Goal: Task Accomplishment & Management: Use online tool/utility

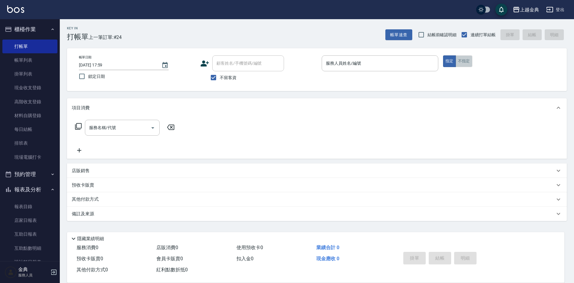
click at [469, 61] on button "不指定" at bounding box center [464, 61] width 17 height 12
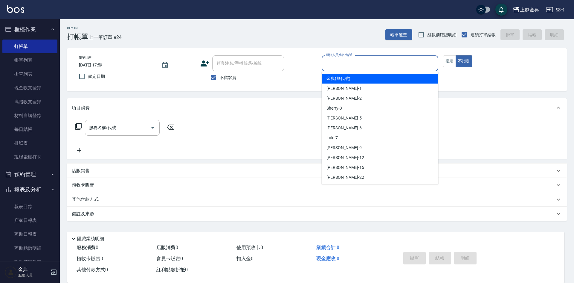
click at [406, 62] on input "服務人員姓名/編號" at bounding box center [380, 63] width 111 height 10
click at [392, 66] on input "服務人員姓名/編號" at bounding box center [380, 63] width 111 height 10
click at [408, 66] on input "服務人員姓名/編號" at bounding box center [380, 63] width 111 height 10
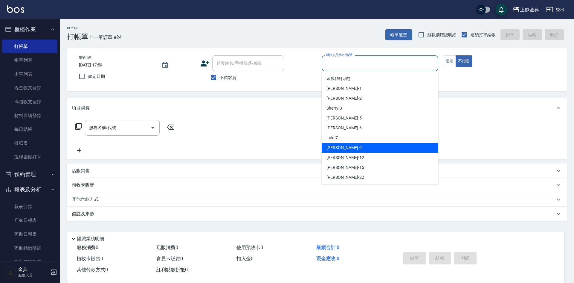
click at [342, 151] on div "[PERSON_NAME] -9" at bounding box center [380, 148] width 117 height 10
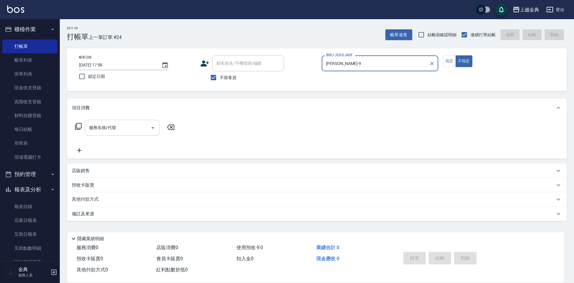
click at [145, 129] on input "服務名稱/代號" at bounding box center [118, 127] width 60 height 10
click at [381, 80] on div "帳單日期 [DATE] 17:59 鎖定日期 顧客姓名/手機號碼/編號 顧客姓名/手機號碼/編號 不留客資 服務人員姓名/編號 [PERSON_NAME]-9…" at bounding box center [317, 69] width 486 height 28
click at [407, 61] on input "[PERSON_NAME]-9" at bounding box center [376, 63] width 102 height 10
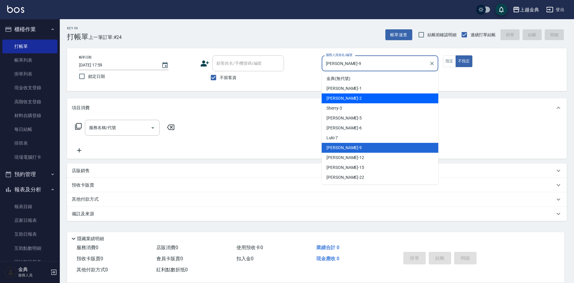
click at [345, 96] on div "Cindy -2" at bounding box center [380, 98] width 117 height 10
type input "Cindy-2"
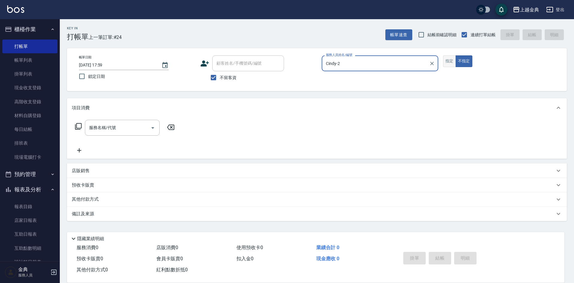
click at [452, 61] on button "指定" at bounding box center [449, 61] width 13 height 12
click at [122, 124] on input "服務名稱/代號" at bounding box center [118, 127] width 60 height 10
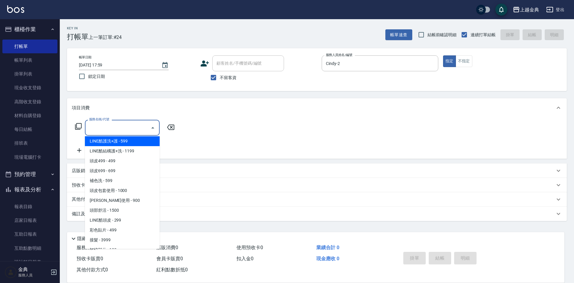
scroll to position [419, 0]
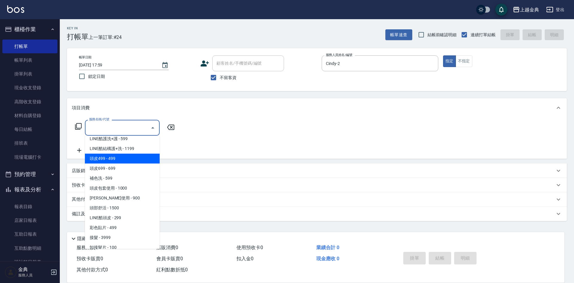
click at [121, 157] on span "頭皮499 - 499" at bounding box center [122, 158] width 75 height 10
type input "頭皮499(601)"
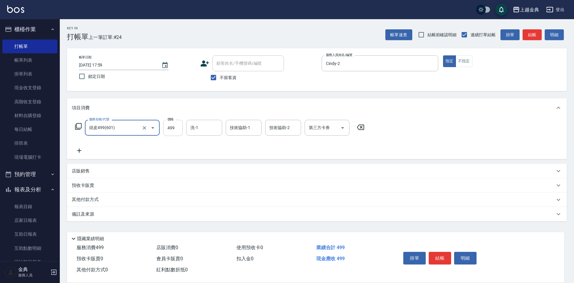
click at [172, 131] on input "499" at bounding box center [172, 128] width 19 height 16
type input "500"
click at [443, 258] on button "結帳" at bounding box center [440, 258] width 22 height 13
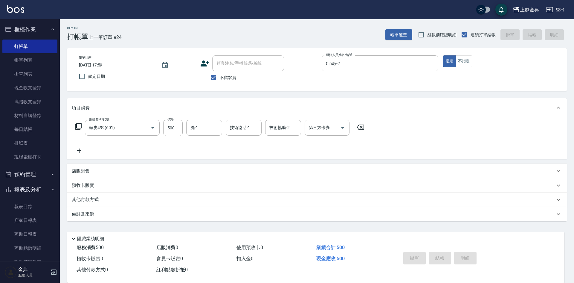
type input "[DATE] 19:31"
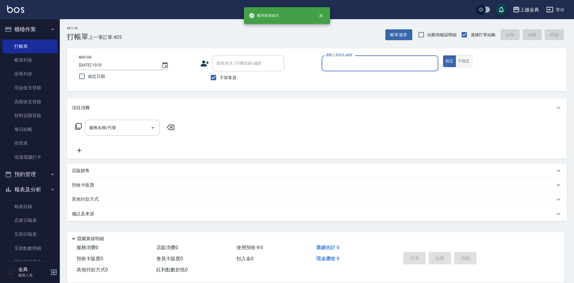
click at [463, 63] on button "不指定" at bounding box center [464, 61] width 17 height 12
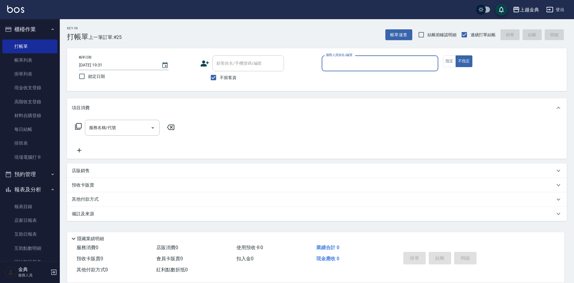
click at [430, 65] on input "服務人員姓名/編號" at bounding box center [380, 63] width 111 height 10
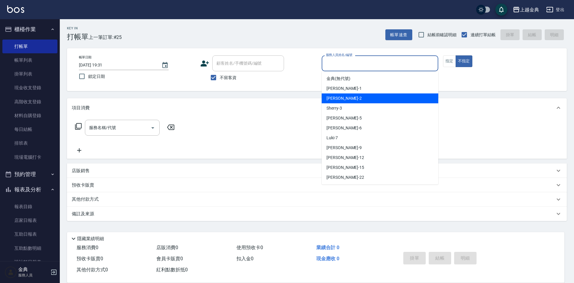
click at [354, 99] on div "Cindy -2" at bounding box center [380, 98] width 117 height 10
type input "Cindy-2"
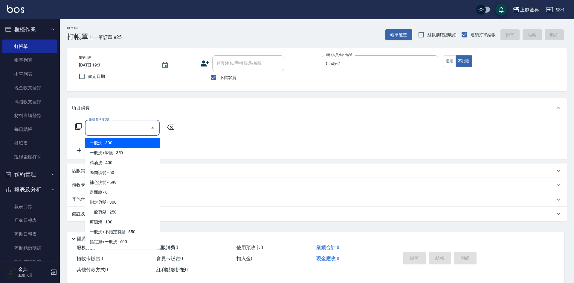
click at [137, 127] on input "服務名稱/代號" at bounding box center [118, 127] width 60 height 10
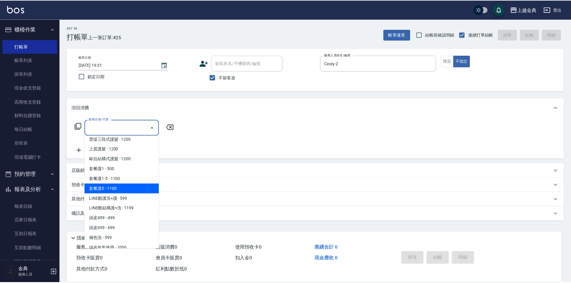
scroll to position [389, 0]
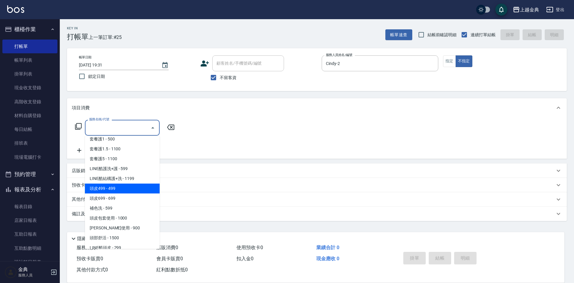
click at [122, 191] on span "頭皮499 - 499" at bounding box center [122, 188] width 75 height 10
type input "頭皮499(601)"
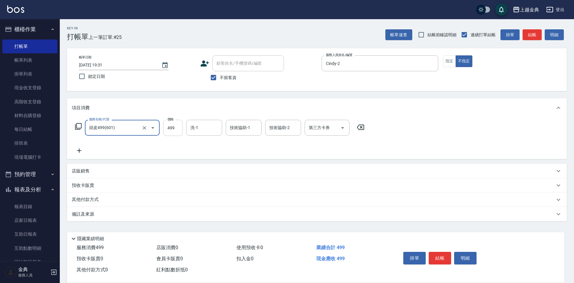
click at [179, 128] on input "499" at bounding box center [172, 128] width 19 height 16
type input "500"
click at [204, 119] on div "服務名稱/代號 頭皮499(601) 服務名稱/代號 價格 500 價格 洗-1 洗-1 技術協助-1 技術協助-1 技術協助-2 技術協助-2 第三方卡券 …" at bounding box center [317, 138] width 500 height 42
click at [202, 126] on input "洗-1" at bounding box center [204, 127] width 31 height 10
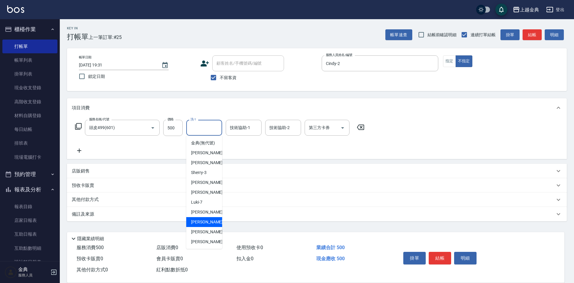
click at [209, 225] on span "[PERSON_NAME]-12" at bounding box center [210, 222] width 38 height 6
type input "[PERSON_NAME]-12"
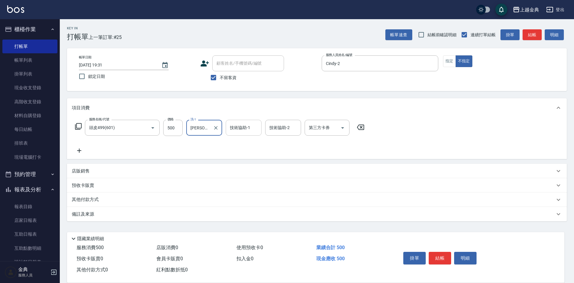
click at [239, 131] on input "技術協助-1" at bounding box center [244, 127] width 31 height 10
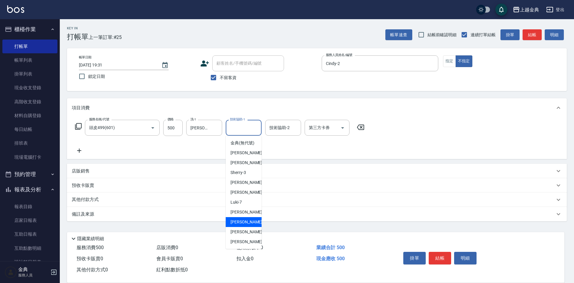
click at [245, 225] on span "[PERSON_NAME]-12" at bounding box center [250, 222] width 38 height 6
type input "[PERSON_NAME]-12"
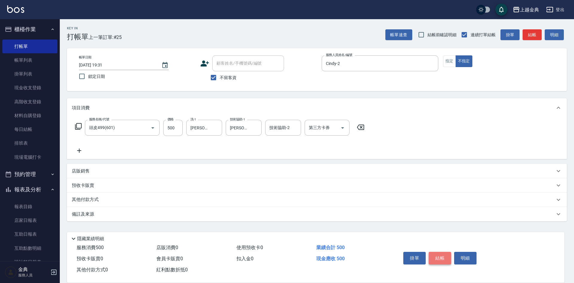
click at [440, 252] on button "結帳" at bounding box center [440, 258] width 22 height 13
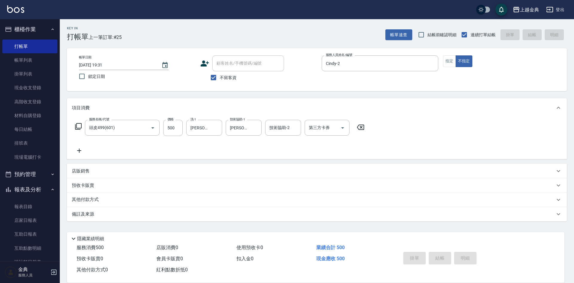
type input "[DATE] 19:32"
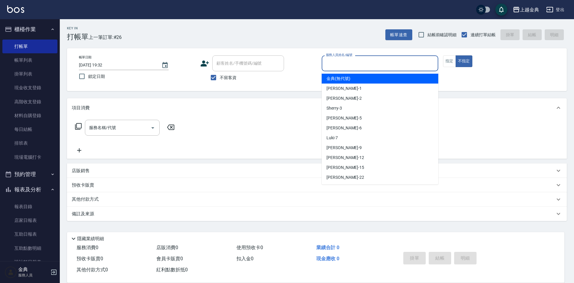
drag, startPoint x: 416, startPoint y: 62, endPoint x: 390, endPoint y: 72, distance: 27.8
click at [415, 62] on input "服務人員姓名/編號" at bounding box center [380, 63] width 111 height 10
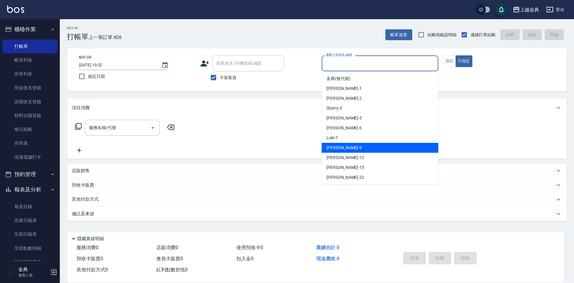
click at [339, 149] on span "[PERSON_NAME] -9" at bounding box center [344, 147] width 35 height 6
type input "[PERSON_NAME]-9"
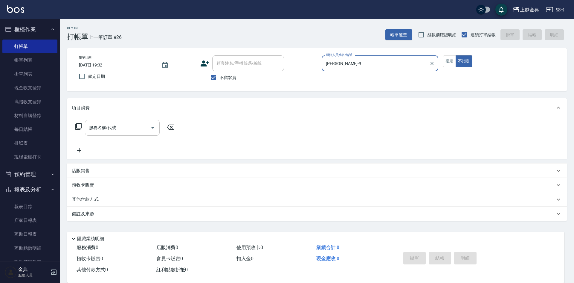
click at [131, 133] on input "服務名稱/代號" at bounding box center [118, 127] width 60 height 10
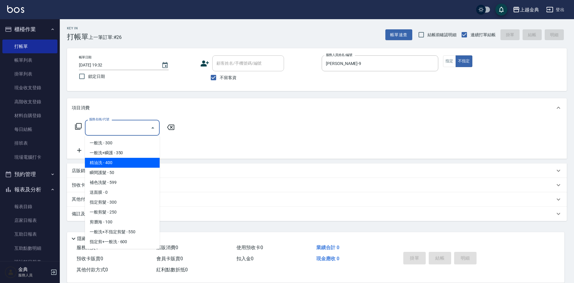
click at [124, 162] on span "精油洗 - 400" at bounding box center [122, 163] width 75 height 10
type input "精油洗(102)"
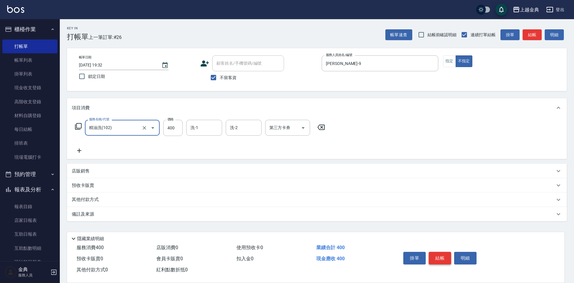
click at [442, 254] on button "結帳" at bounding box center [440, 258] width 22 height 13
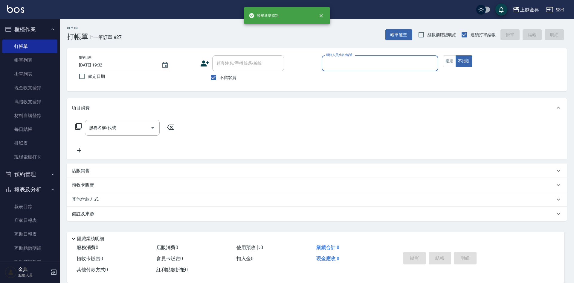
click at [407, 58] on input "服務人員姓名/編號" at bounding box center [380, 63] width 111 height 10
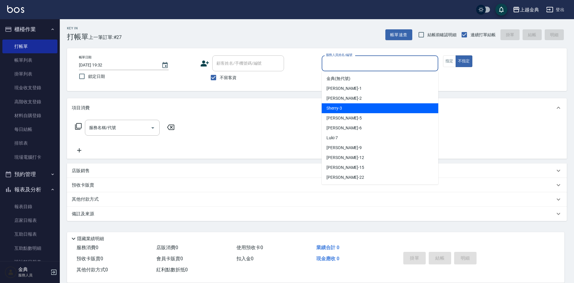
click at [359, 109] on div "Sherry -3" at bounding box center [380, 108] width 117 height 10
type input "Sherry-3"
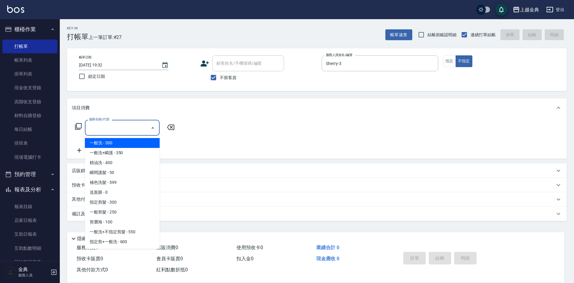
click at [116, 126] on input "服務名稱/代號" at bounding box center [118, 127] width 60 height 10
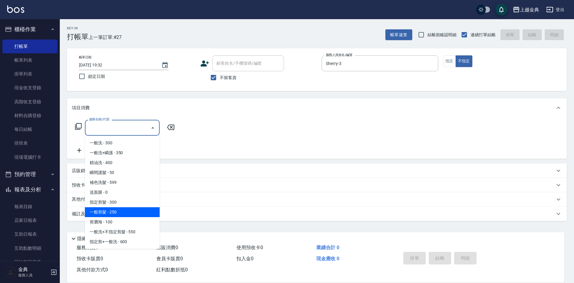
click at [124, 213] on span "一般剪髮 - 250" at bounding box center [122, 212] width 75 height 10
type input "一般剪髮(200)"
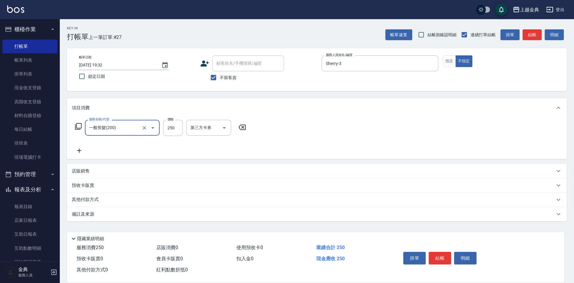
click at [81, 151] on icon at bounding box center [79, 150] width 15 height 7
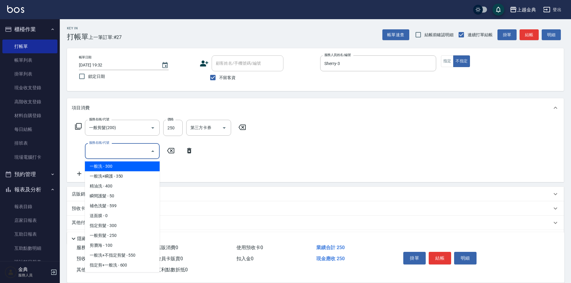
click at [101, 152] on input "服務名稱/代號" at bounding box center [118, 151] width 60 height 10
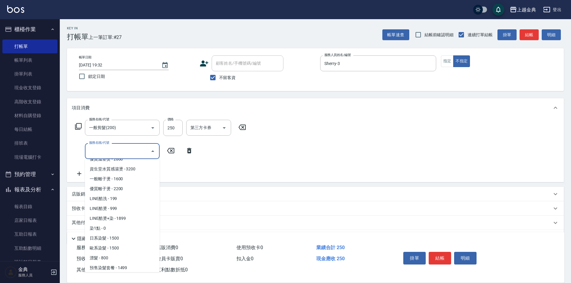
scroll to position [179, 0]
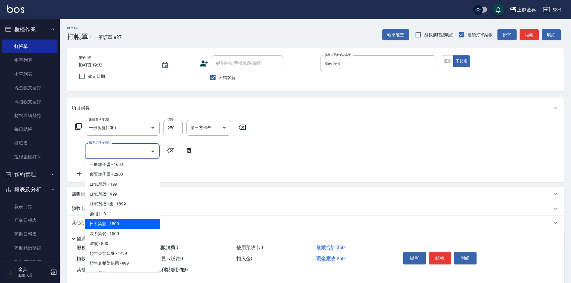
click at [123, 222] on span "日系染髮 - 1500" at bounding box center [122, 224] width 75 height 10
type input "日系染髮(401)"
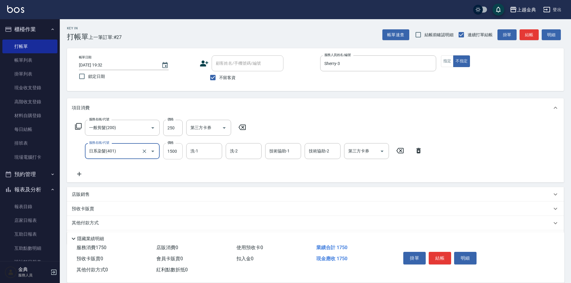
click at [174, 155] on input "1500" at bounding box center [172, 151] width 19 height 16
type input "2000"
click at [208, 159] on div "洗-1 洗-1" at bounding box center [205, 151] width 39 height 16
click at [204, 150] on input "洗-1" at bounding box center [204, 151] width 31 height 10
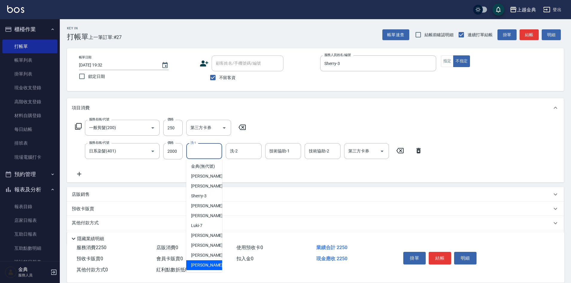
click at [206, 268] on div "[PERSON_NAME] -22" at bounding box center [204, 265] width 36 height 10
type input "[PERSON_NAME]-22"
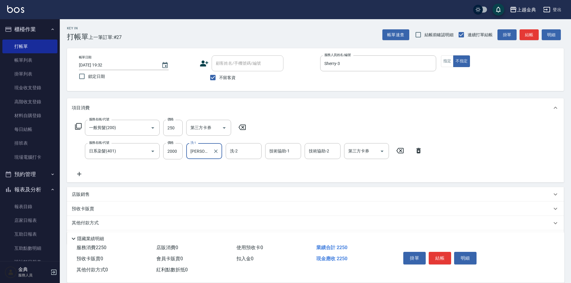
click at [79, 175] on icon at bounding box center [79, 173] width 15 height 7
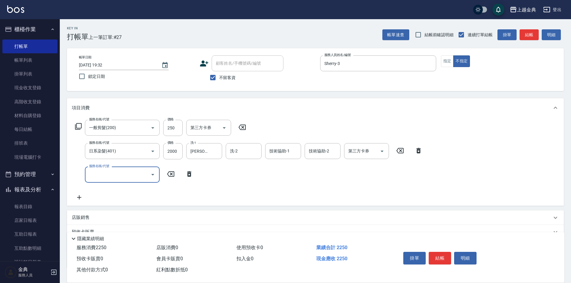
click at [107, 174] on input "服務名稱/代號" at bounding box center [118, 174] width 60 height 10
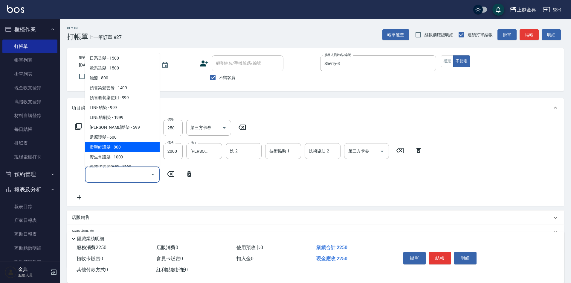
scroll to position [269, 0]
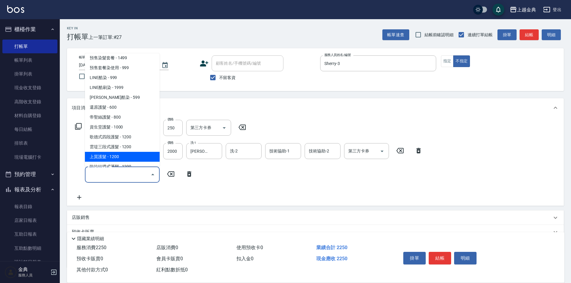
click at [114, 156] on span "上質護髮 - 1200" at bounding box center [122, 157] width 75 height 10
type input "上質護髮(506)"
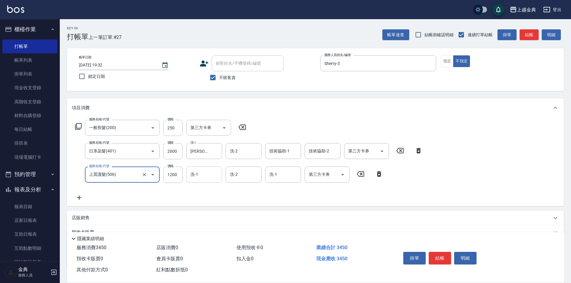
click at [197, 178] on input "洗-1" at bounding box center [204, 174] width 31 height 10
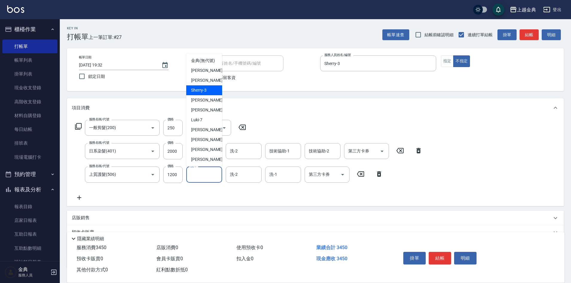
click at [193, 93] on span "Sherry -3" at bounding box center [199, 90] width 16 height 6
type input "Sherry-3"
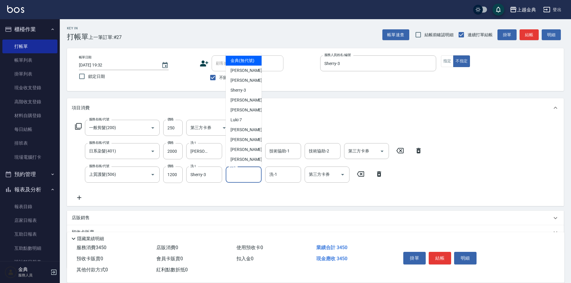
click at [239, 179] on input "洗-2" at bounding box center [244, 174] width 31 height 10
click at [276, 175] on div "洗-1 洗-1" at bounding box center [283, 174] width 36 height 16
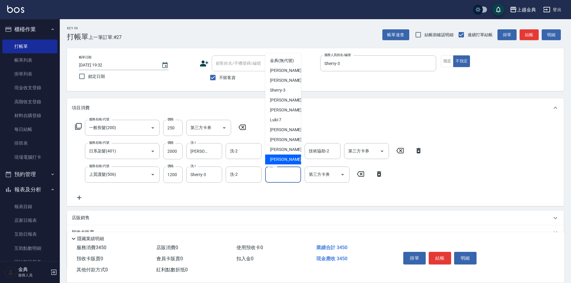
click at [281, 162] on span "[PERSON_NAME] -22" at bounding box center [289, 159] width 38 height 6
type input "[PERSON_NAME]-22"
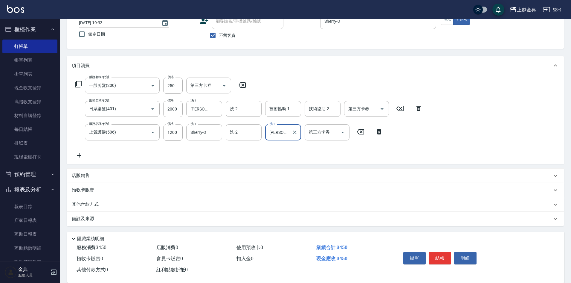
scroll to position [43, 0]
click at [78, 154] on icon at bounding box center [79, 155] width 4 height 4
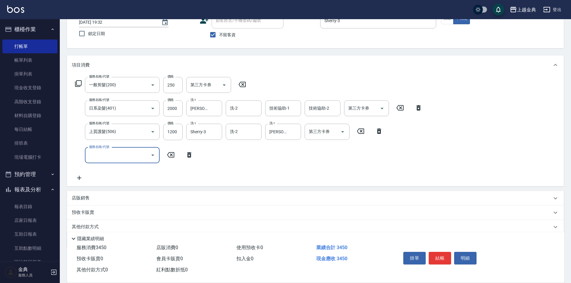
click at [113, 153] on input "服務名稱/代號" at bounding box center [118, 155] width 60 height 10
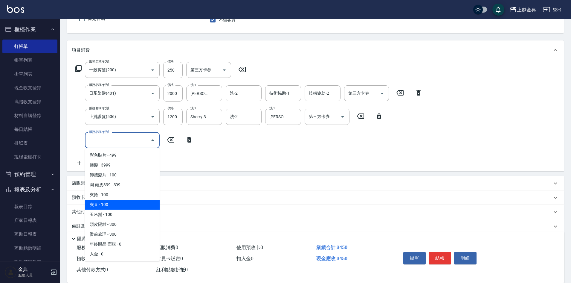
scroll to position [66, 0]
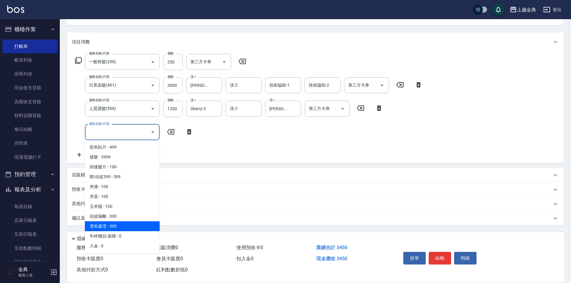
click at [125, 226] on span "燙前處理 - 300" at bounding box center [122, 226] width 75 height 10
type input "燙前處理(905)"
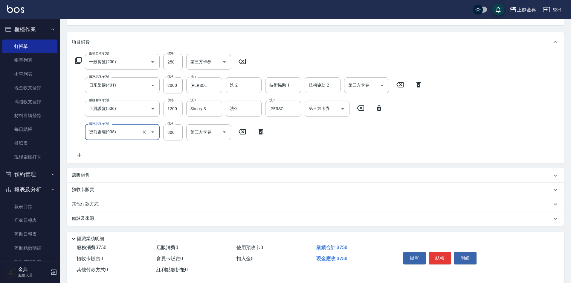
click at [174, 112] on input "1200" at bounding box center [172, 109] width 19 height 16
type input "1500"
click at [441, 258] on button "結帳" at bounding box center [440, 258] width 22 height 13
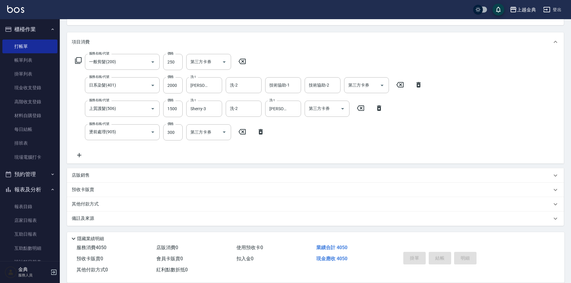
type input "[DATE] 19:33"
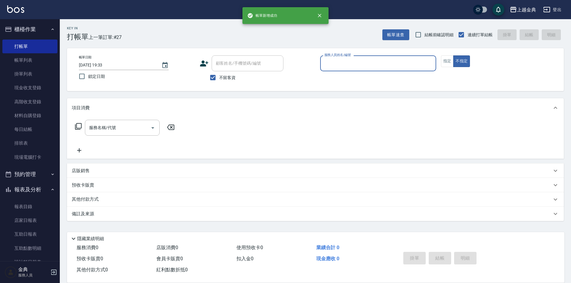
scroll to position [0, 0]
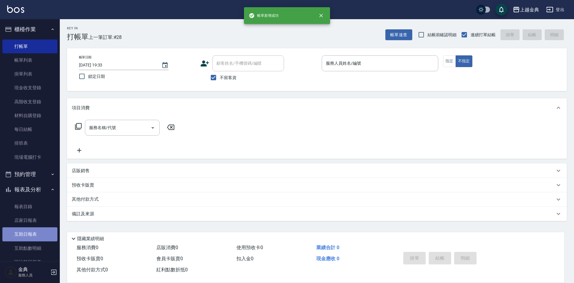
click at [33, 235] on link "互助日報表" at bounding box center [29, 234] width 55 height 14
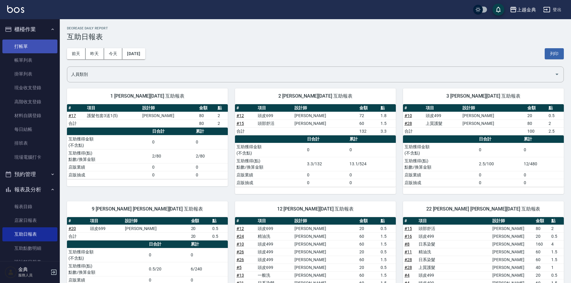
click at [39, 48] on link "打帳單" at bounding box center [29, 46] width 55 height 14
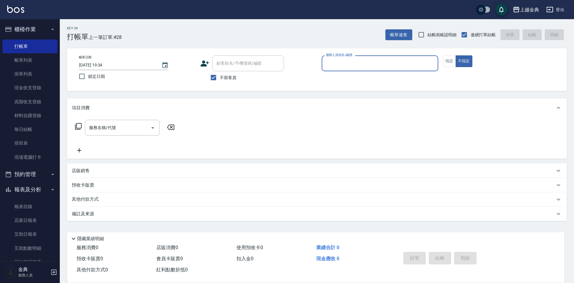
drag, startPoint x: 397, startPoint y: 56, endPoint x: 397, endPoint y: 68, distance: 12.3
click at [399, 58] on div "服務人員姓名/編號" at bounding box center [380, 63] width 117 height 16
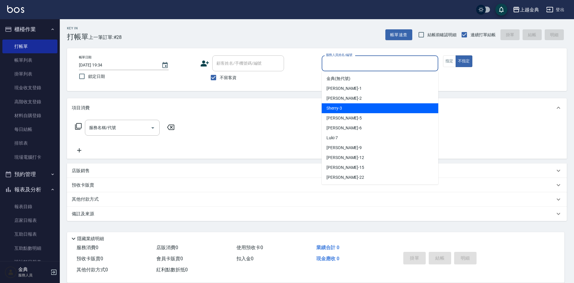
click at [345, 109] on div "Sherry -3" at bounding box center [380, 108] width 117 height 10
type input "Sherry-3"
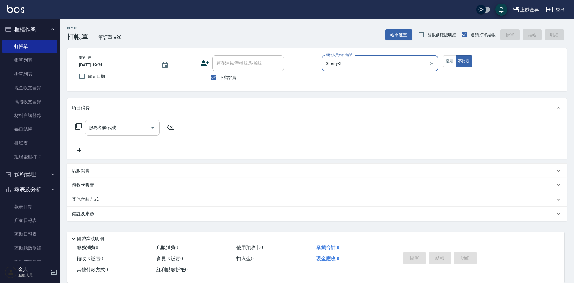
click at [133, 133] on div "服務名稱/代號" at bounding box center [122, 128] width 75 height 16
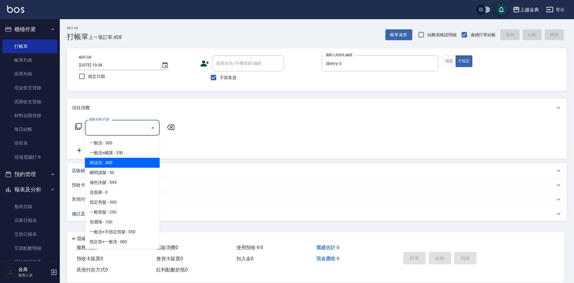
click at [124, 163] on span "精油洗 - 400" at bounding box center [122, 163] width 75 height 10
type input "精油洗(102)"
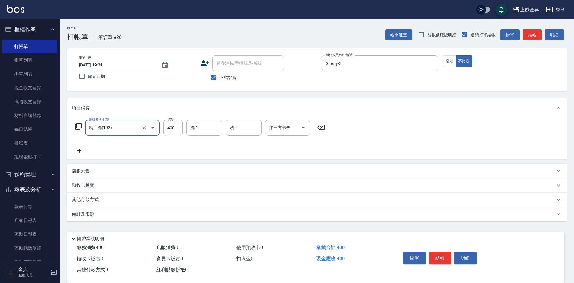
click at [83, 150] on icon at bounding box center [79, 150] width 15 height 7
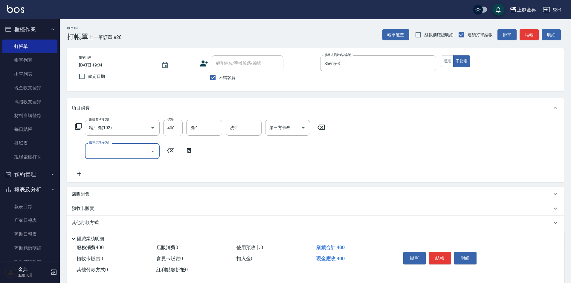
click at [117, 157] on div "服務名稱/代號" at bounding box center [122, 151] width 75 height 16
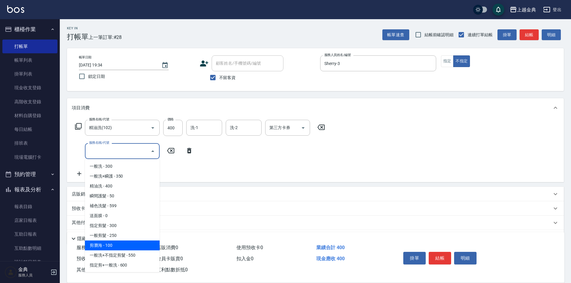
click at [121, 247] on span "剪瀏海 - 100" at bounding box center [122, 245] width 75 height 10
type input "剪瀏海(202)"
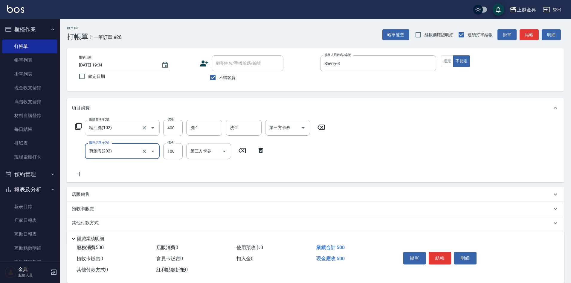
drag, startPoint x: 138, startPoint y: 127, endPoint x: 139, endPoint y: 132, distance: 5.2
click at [138, 127] on input "精油洗(102)" at bounding box center [114, 127] width 53 height 10
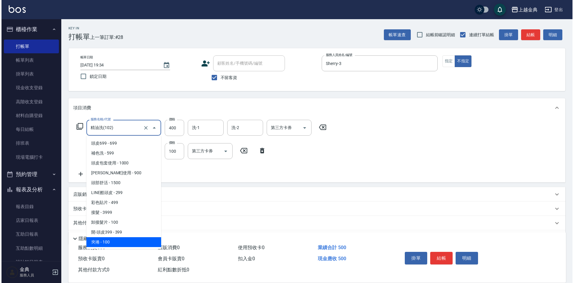
scroll to position [414, 0]
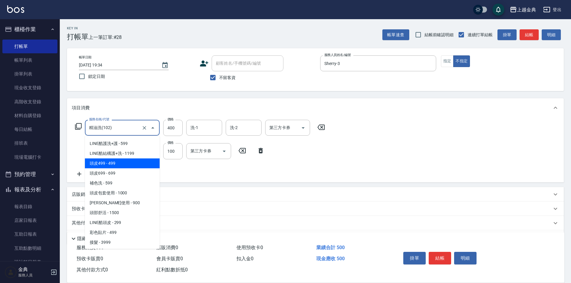
click at [123, 165] on span "頭皮499 - 499" at bounding box center [122, 163] width 75 height 10
type input "頭皮499(601)"
type input "499"
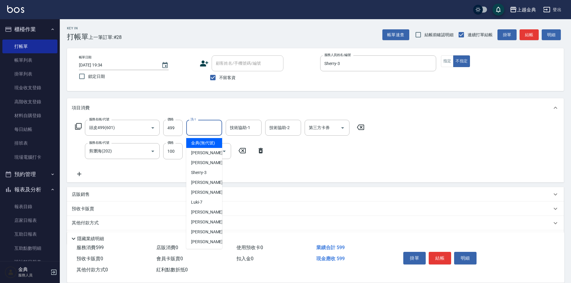
click at [212, 129] on input "洗-1" at bounding box center [204, 127] width 31 height 10
click at [212, 217] on div "[PERSON_NAME] -9" at bounding box center [204, 212] width 36 height 10
type input "[PERSON_NAME]-9"
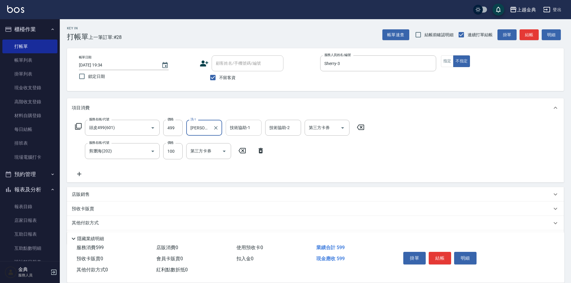
click at [250, 126] on input "技術協助-1" at bounding box center [244, 127] width 31 height 10
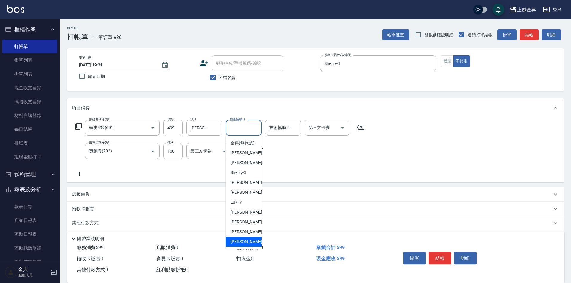
click at [246, 244] on div "[PERSON_NAME] -22" at bounding box center [244, 242] width 36 height 10
type input "[PERSON_NAME]-22"
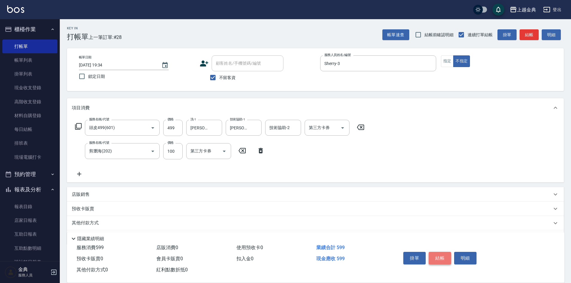
click at [442, 253] on button "結帳" at bounding box center [440, 258] width 22 height 13
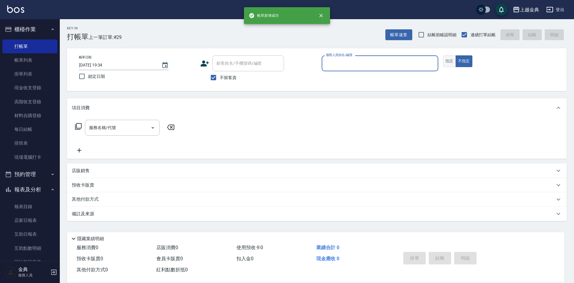
click at [451, 63] on button "指定" at bounding box center [449, 61] width 13 height 12
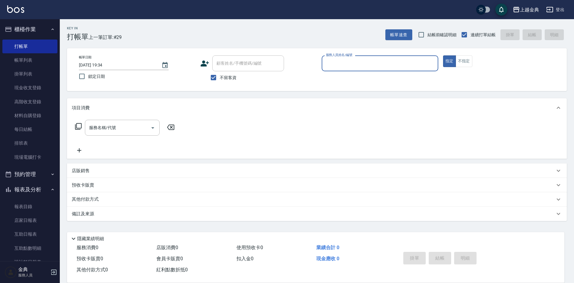
click at [414, 66] on input "服務人員姓名/編號" at bounding box center [380, 63] width 111 height 10
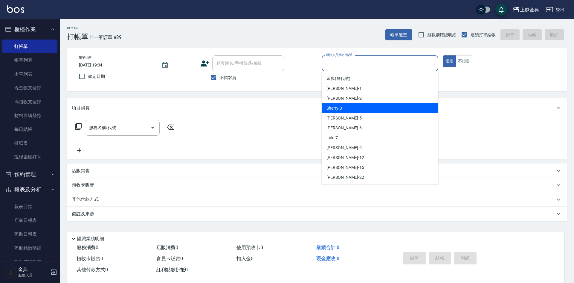
click at [351, 108] on div "Sherry -3" at bounding box center [380, 108] width 117 height 10
type input "Sherry-3"
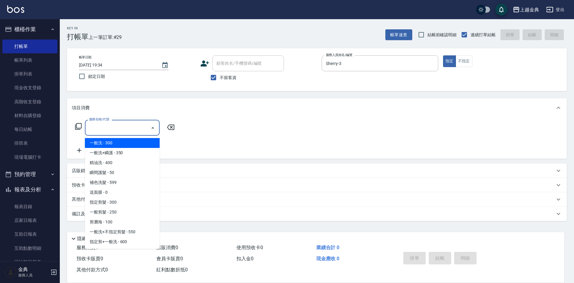
click at [128, 124] on input "服務名稱/代號" at bounding box center [118, 127] width 60 height 10
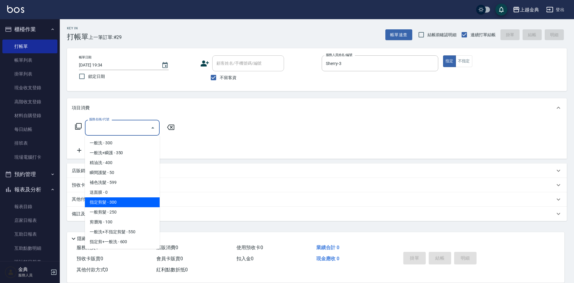
click at [129, 203] on span "指定剪髮 - 300" at bounding box center [122, 202] width 75 height 10
type input "指定剪髮(199)"
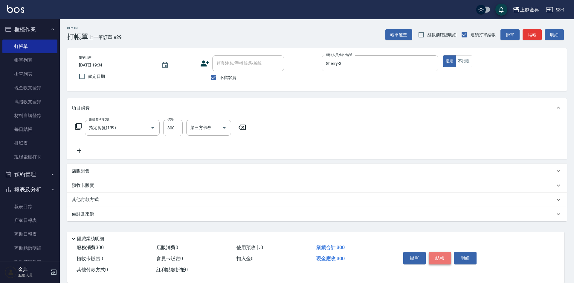
click at [443, 252] on button "結帳" at bounding box center [440, 258] width 22 height 13
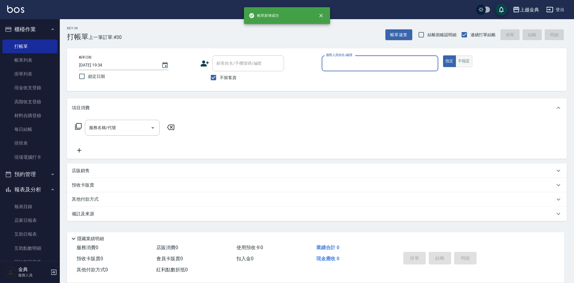
click at [462, 60] on button "不指定" at bounding box center [464, 61] width 17 height 12
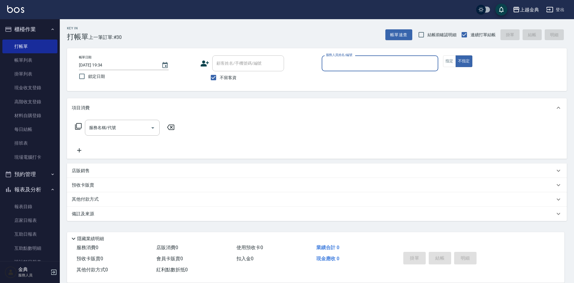
click at [424, 66] on input "服務人員姓名/編號" at bounding box center [380, 63] width 111 height 10
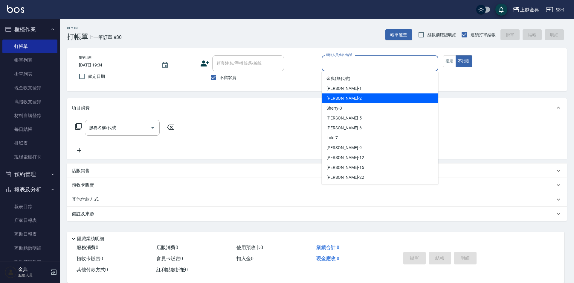
click at [351, 97] on div "Cindy -2" at bounding box center [380, 98] width 117 height 10
type input "Cindy-2"
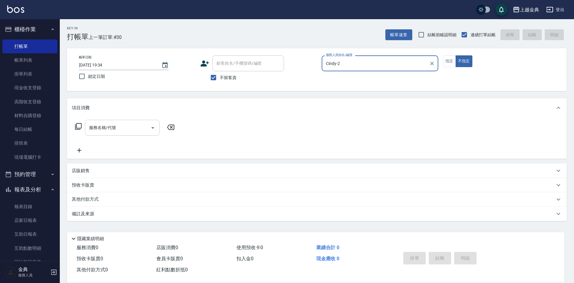
click at [130, 128] on input "服務名稱/代號" at bounding box center [118, 127] width 60 height 10
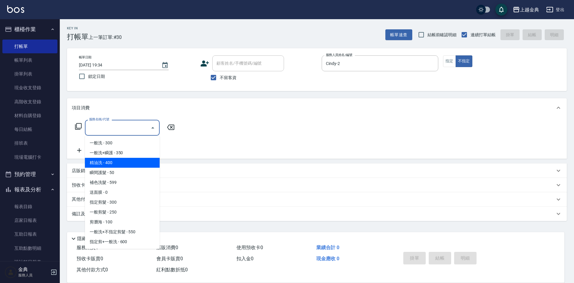
click at [130, 165] on span "精油洗 - 400" at bounding box center [122, 163] width 75 height 10
type input "精油洗(102)"
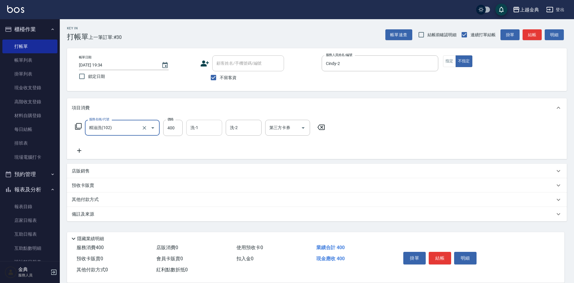
click at [199, 129] on input "洗-1" at bounding box center [204, 127] width 31 height 10
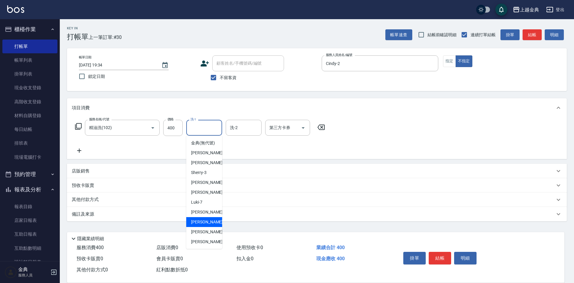
click at [207, 225] on span "[PERSON_NAME]-12" at bounding box center [210, 222] width 38 height 6
type input "[PERSON_NAME]-12"
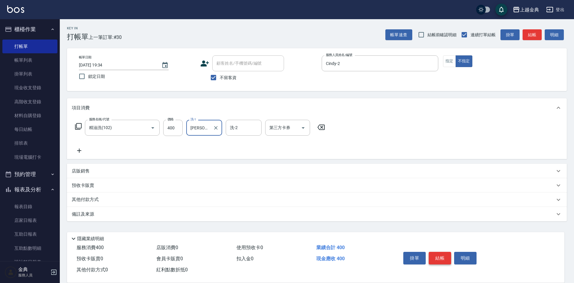
click at [438, 254] on button "結帳" at bounding box center [440, 258] width 22 height 13
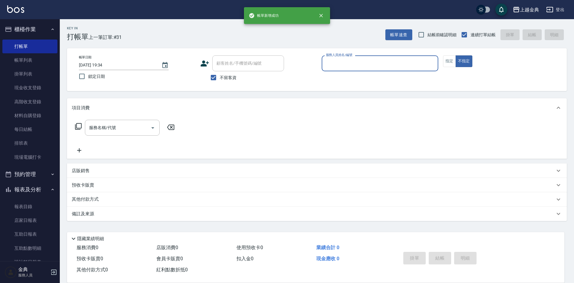
click at [397, 60] on input "服務人員姓名/編號" at bounding box center [380, 63] width 111 height 10
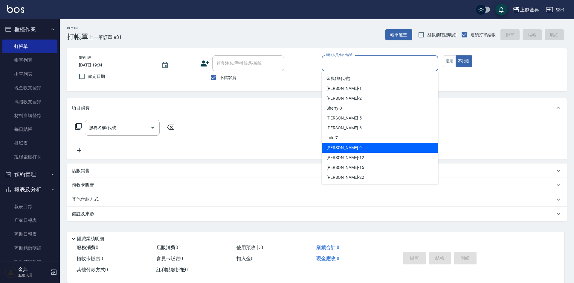
click at [340, 147] on span "[PERSON_NAME] -9" at bounding box center [344, 147] width 35 height 6
type input "[PERSON_NAME]-9"
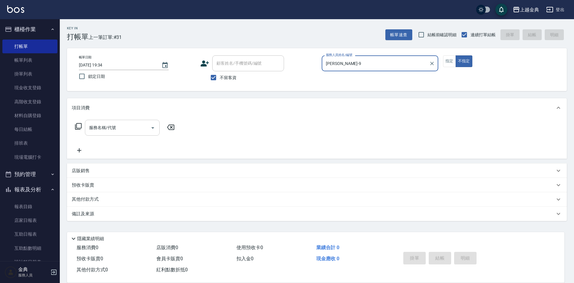
click at [134, 131] on input "服務名稱/代號" at bounding box center [118, 127] width 60 height 10
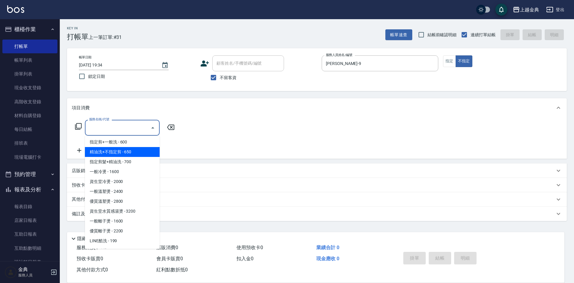
scroll to position [90, 0]
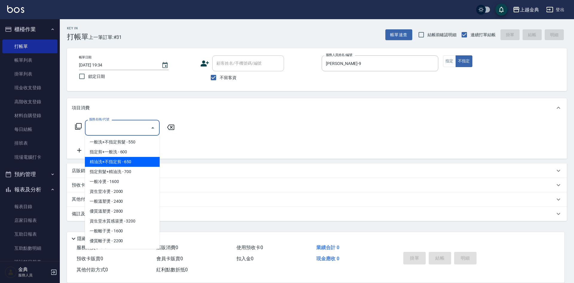
click at [142, 159] on span "精油洗+不指定剪 - 650" at bounding box center [122, 162] width 75 height 10
type input "精油洗+不指定剪(205)"
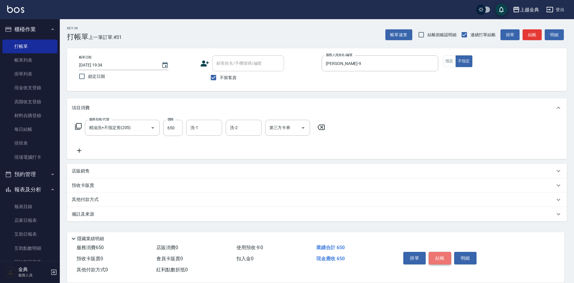
click at [438, 255] on button "結帳" at bounding box center [440, 258] width 22 height 13
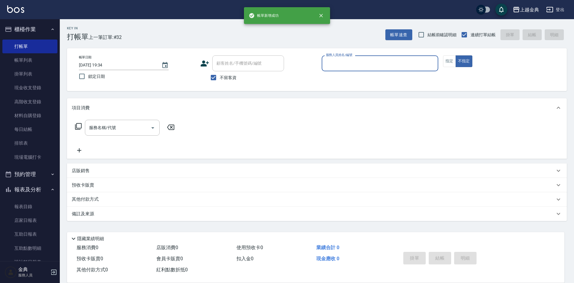
click at [391, 62] on input "服務人員姓名/編號" at bounding box center [380, 63] width 111 height 10
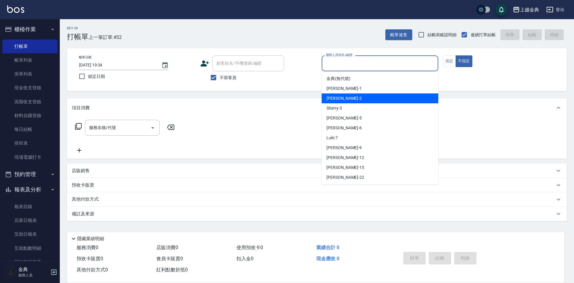
click at [351, 99] on div "Cindy -2" at bounding box center [380, 98] width 117 height 10
type input "Cindy-2"
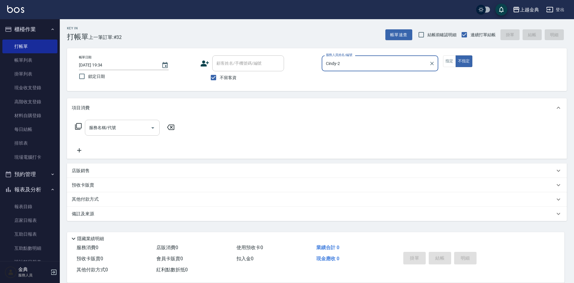
click at [108, 128] on input "服務名稱/代號" at bounding box center [118, 127] width 60 height 10
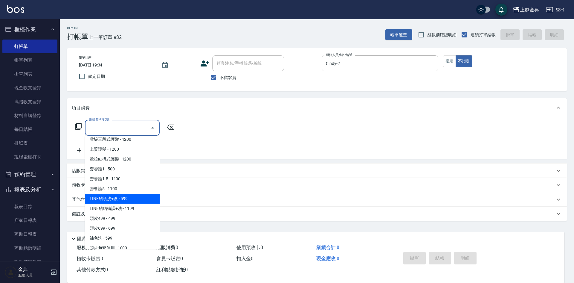
scroll to position [389, 0]
click at [115, 198] on span "頭皮699 - 699" at bounding box center [122, 198] width 75 height 10
type input "頭皮699(602)"
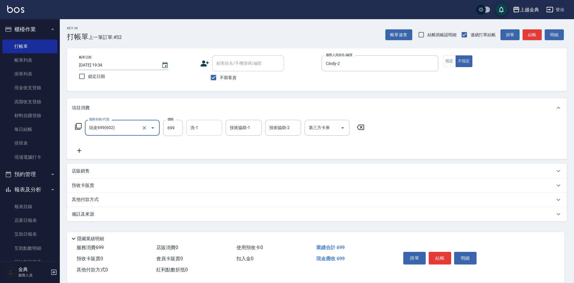
click at [194, 131] on input "洗-1" at bounding box center [204, 127] width 31 height 10
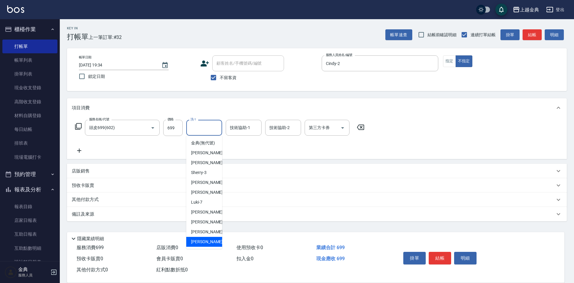
click at [200, 245] on span "[PERSON_NAME] -22" at bounding box center [210, 241] width 38 height 6
type input "[PERSON_NAME]-22"
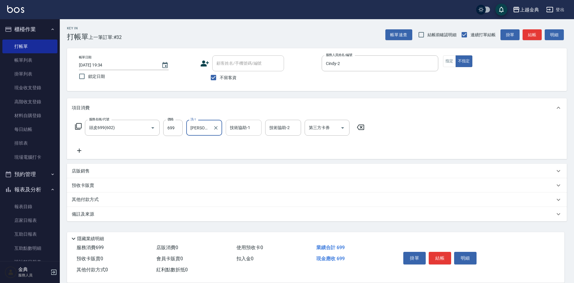
click at [245, 130] on input "技術協助-1" at bounding box center [244, 127] width 31 height 10
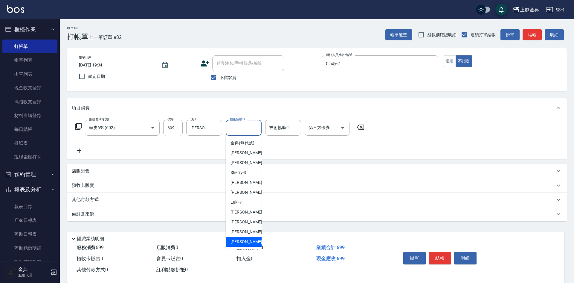
click at [248, 246] on div "[PERSON_NAME] -22" at bounding box center [244, 242] width 36 height 10
type input "[PERSON_NAME]-22"
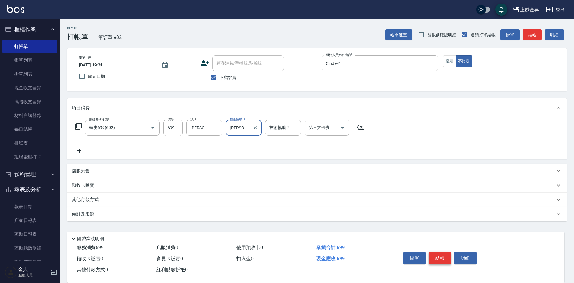
click at [443, 252] on button "結帳" at bounding box center [440, 258] width 22 height 13
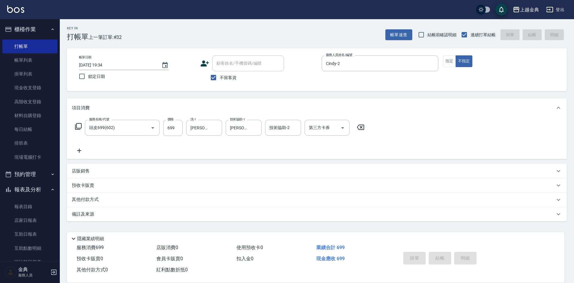
type input "[DATE] 19:35"
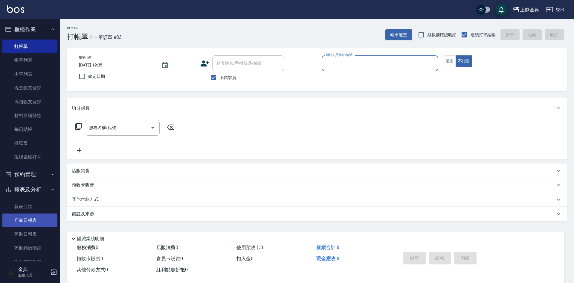
click at [28, 221] on link "店家日報表" at bounding box center [29, 220] width 55 height 14
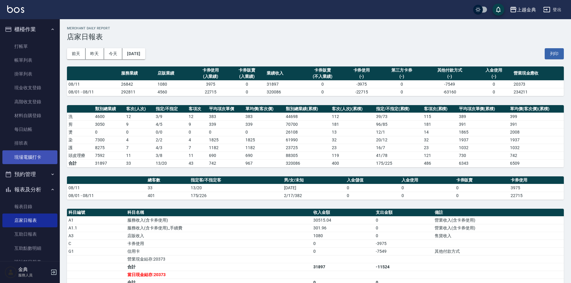
click at [23, 154] on link "現場電腦打卡" at bounding box center [29, 157] width 55 height 14
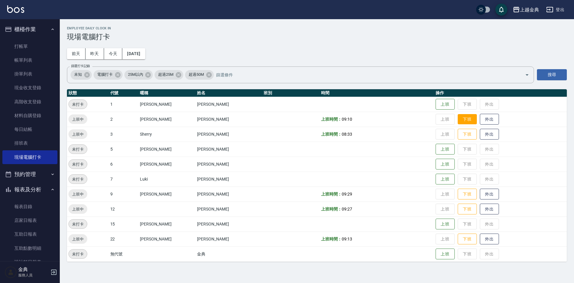
click at [460, 122] on button "下班" at bounding box center [467, 119] width 19 height 10
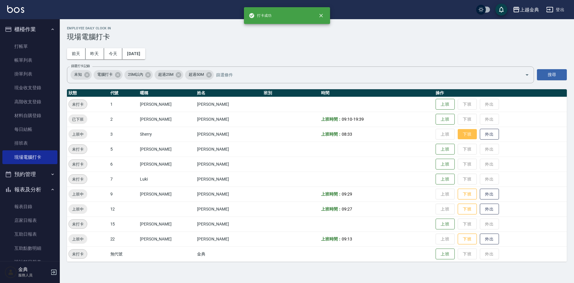
click at [458, 133] on button "下班" at bounding box center [467, 134] width 19 height 10
click at [458, 194] on button "下班" at bounding box center [467, 194] width 19 height 10
click at [460, 208] on button "下班" at bounding box center [467, 209] width 19 height 10
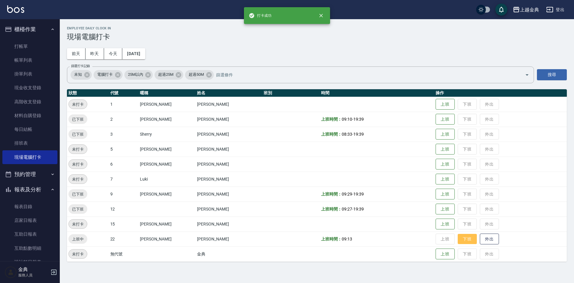
click at [460, 236] on button "下班" at bounding box center [467, 239] width 19 height 10
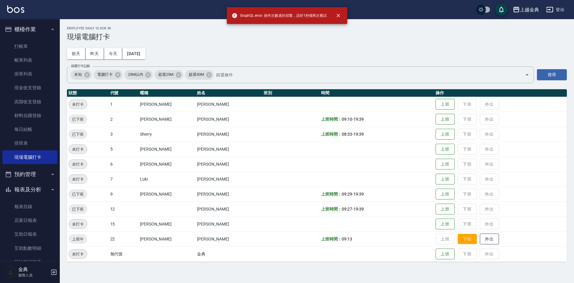
click at [460, 236] on button "下班" at bounding box center [467, 239] width 19 height 10
click at [459, 237] on button "下班" at bounding box center [467, 239] width 19 height 10
